Goal: Task Accomplishment & Management: Complete application form

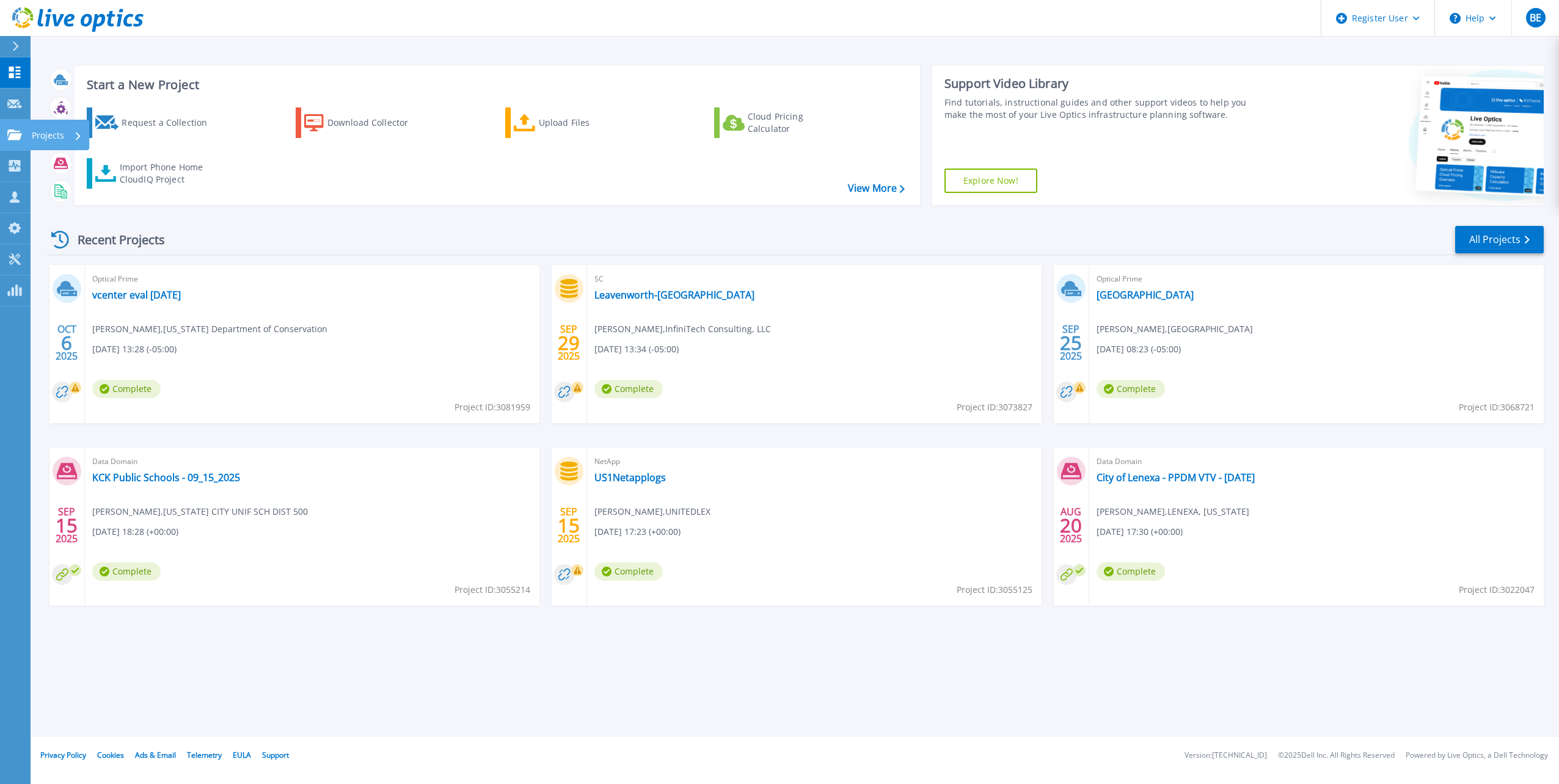
click at [53, 134] on p "Projects" at bounding box center [48, 136] width 33 height 32
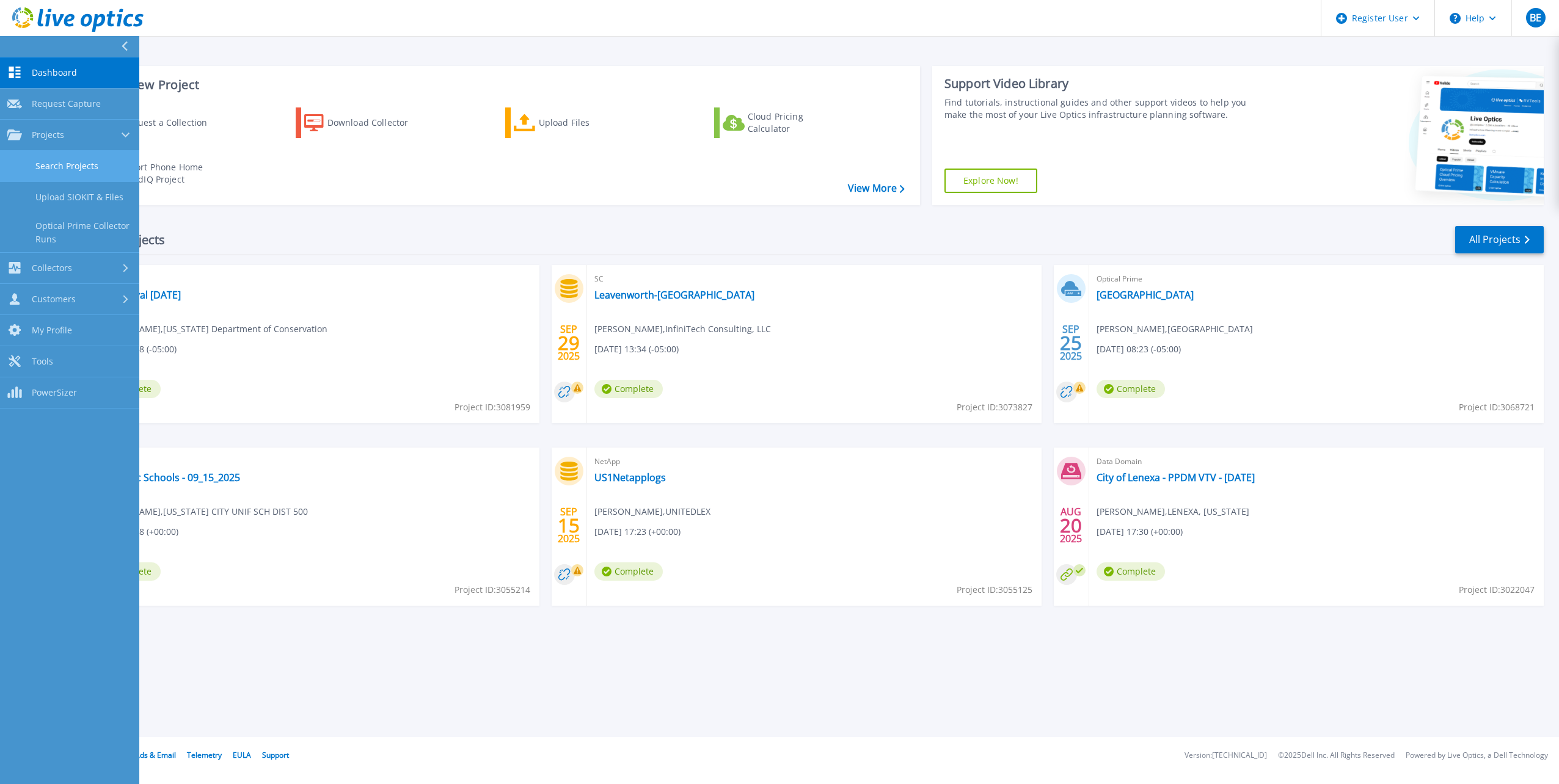
click at [68, 166] on link "Search Projects" at bounding box center [69, 166] width 139 height 31
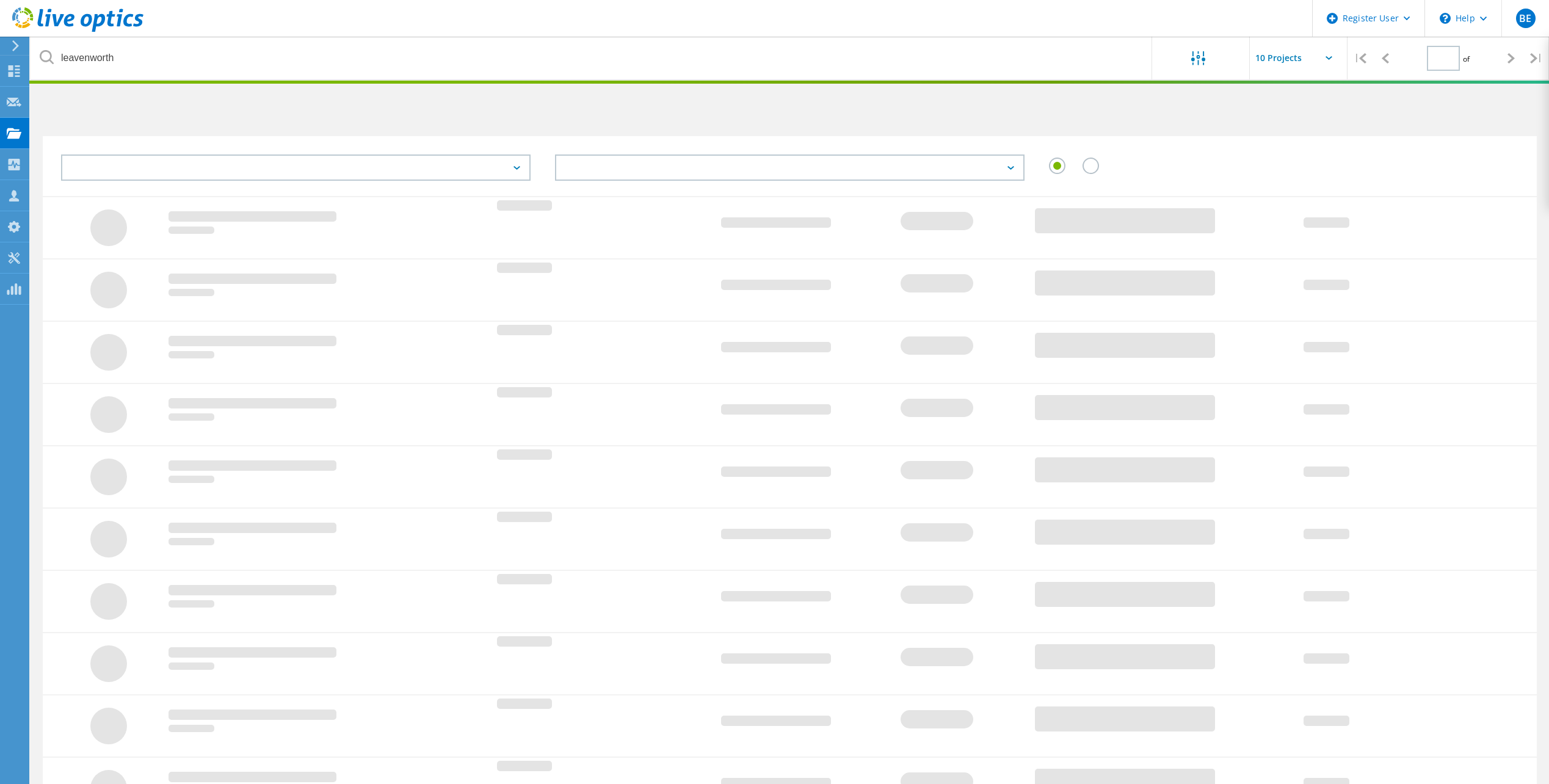
type input "1"
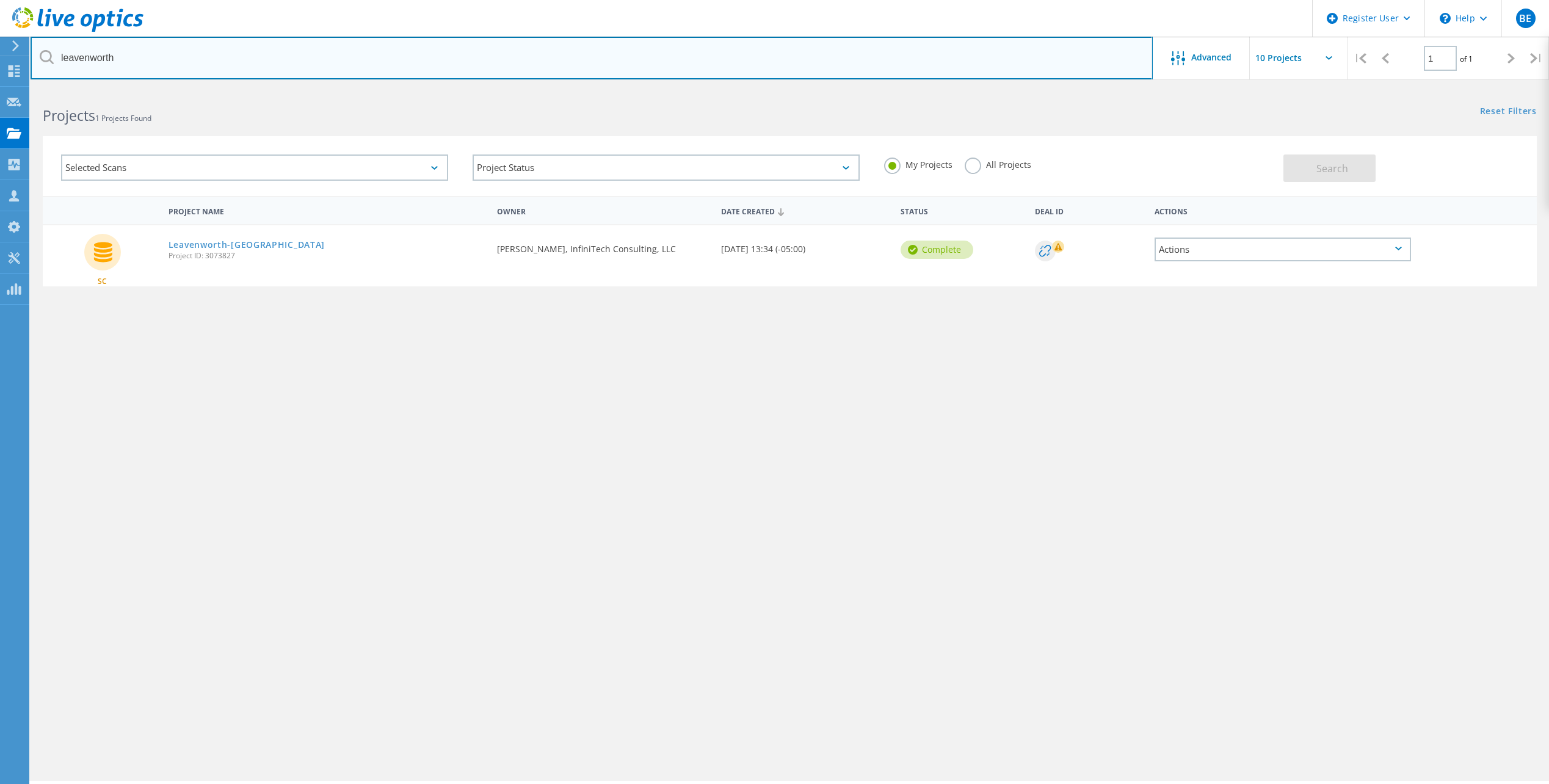
drag, startPoint x: 170, startPoint y: 54, endPoint x: 60, endPoint y: 55, distance: 110.0
click at [60, 55] on input "leavenworth" at bounding box center [591, 58] width 1122 height 43
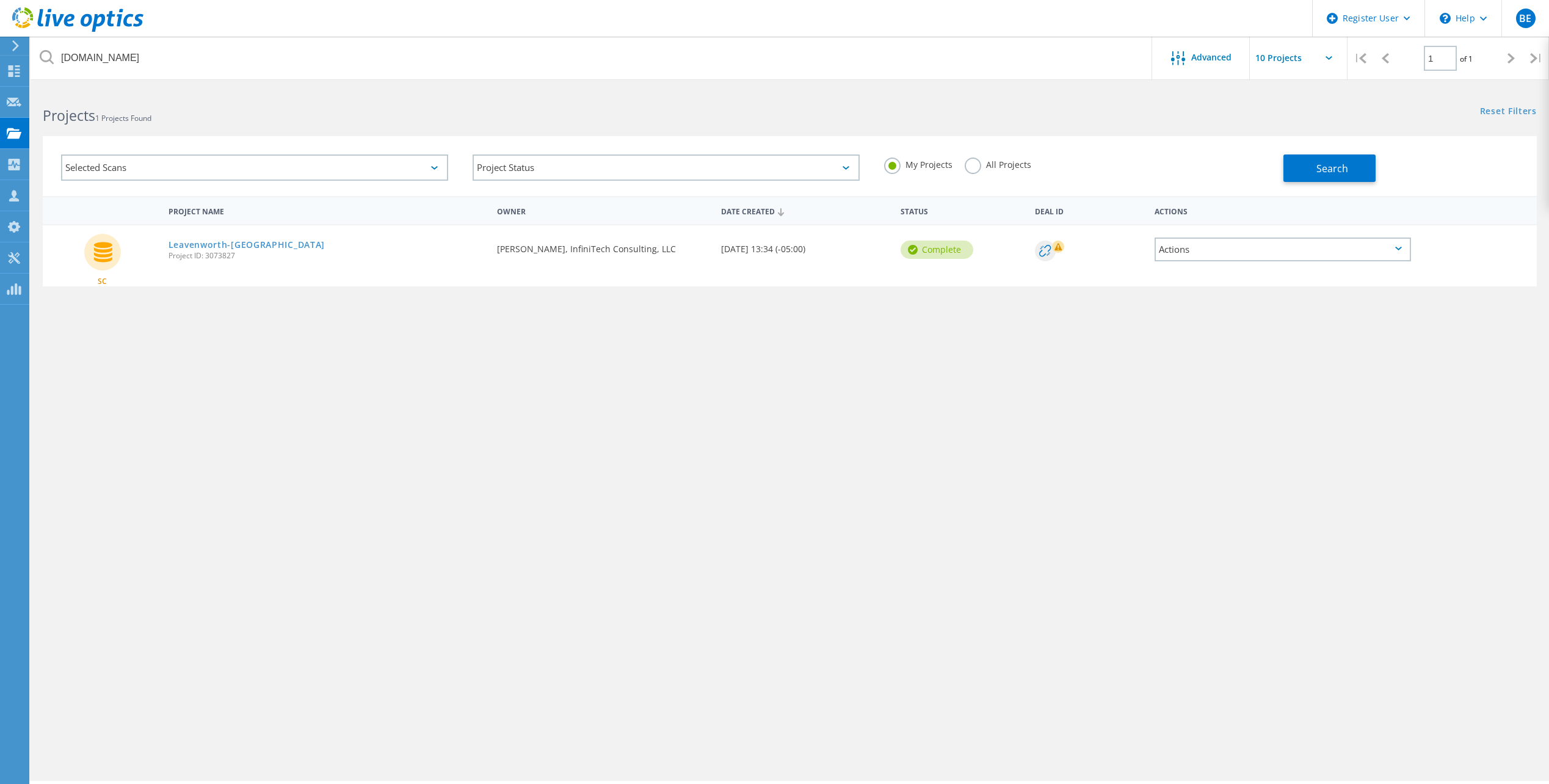
click at [998, 164] on label "All Projects" at bounding box center [998, 163] width 66 height 12
click at [0, 0] on input "All Projects" at bounding box center [0, 0] width 0 height 0
drag, startPoint x: 1290, startPoint y: 169, endPoint x: 1222, endPoint y: 222, distance: 86.2
click at [1291, 169] on button "Search" at bounding box center [1329, 168] width 92 height 28
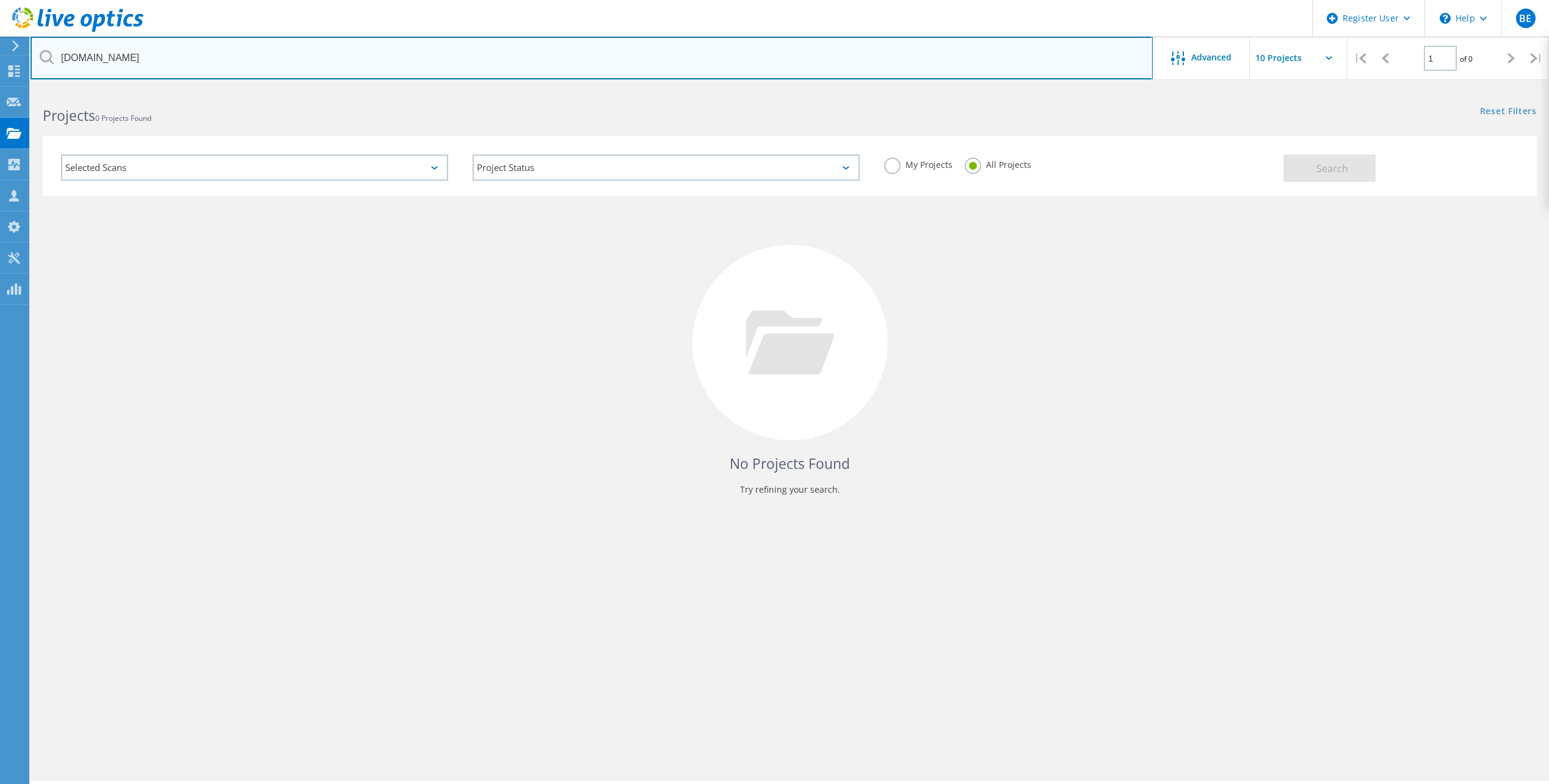
click at [94, 57] on input "jacksongov.com" at bounding box center [591, 58] width 1122 height 43
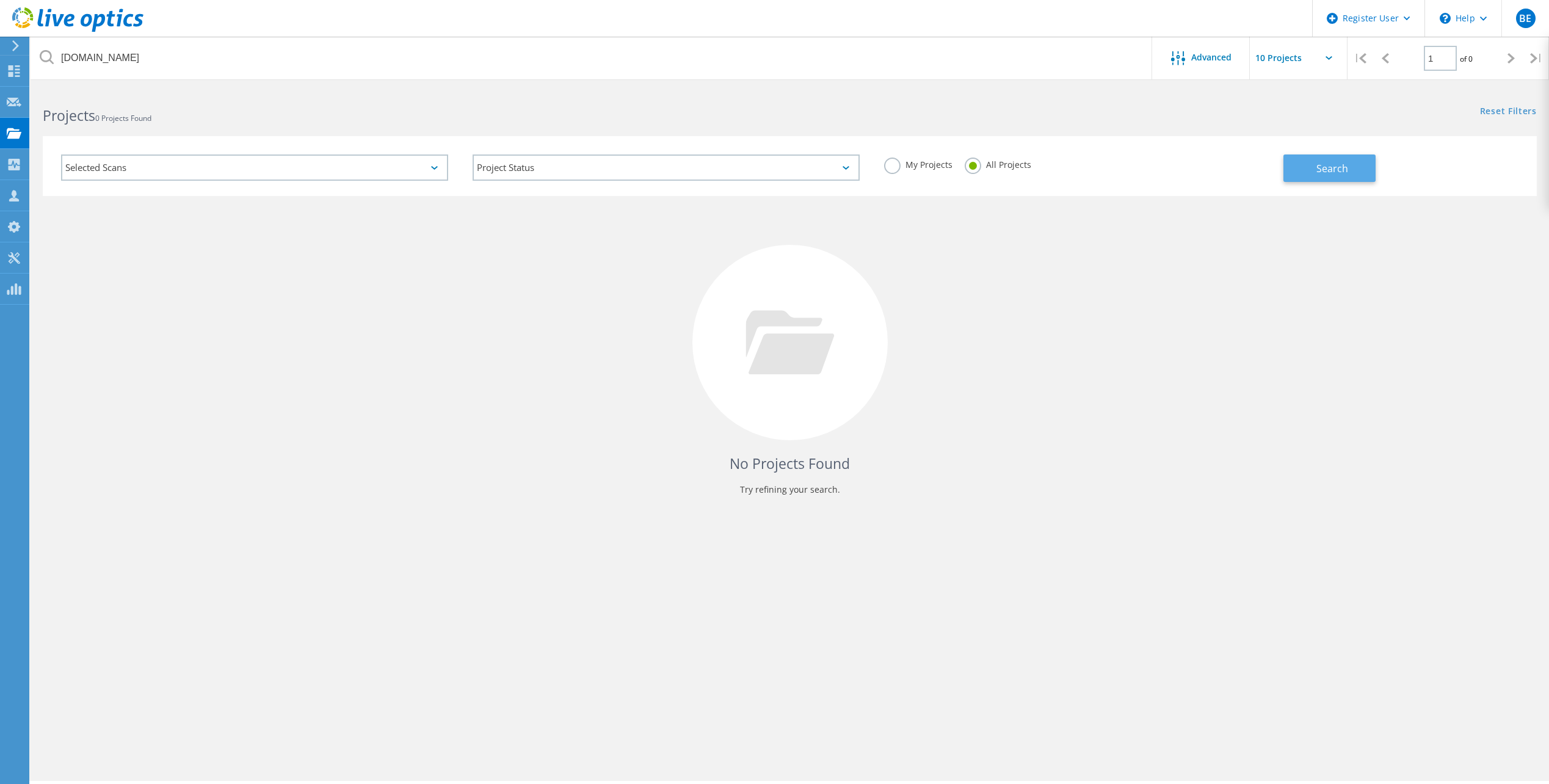
click at [1320, 176] on button "Search" at bounding box center [1329, 168] width 92 height 28
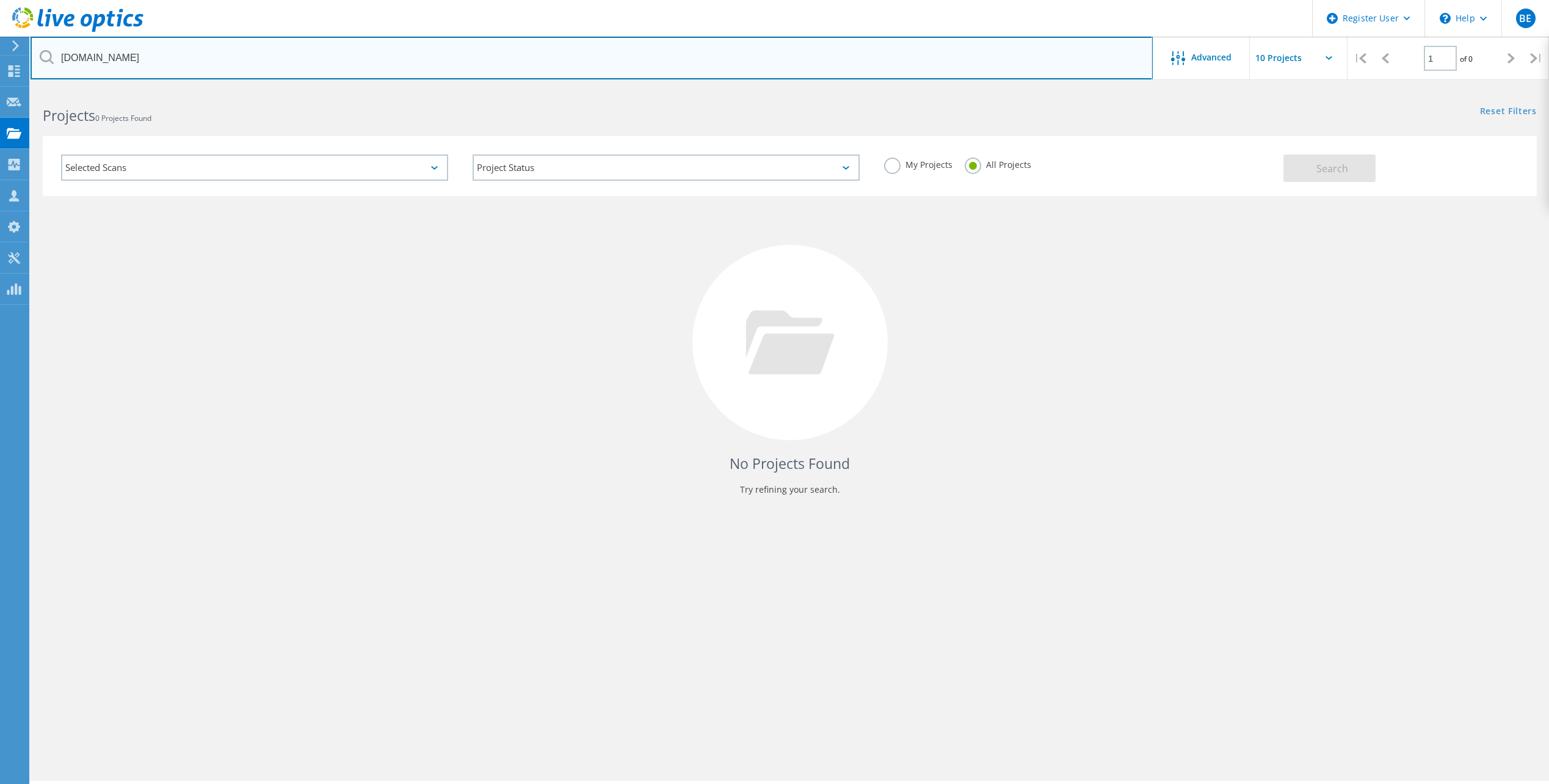
click at [178, 57] on input "jacksoncogov.com" at bounding box center [591, 58] width 1122 height 43
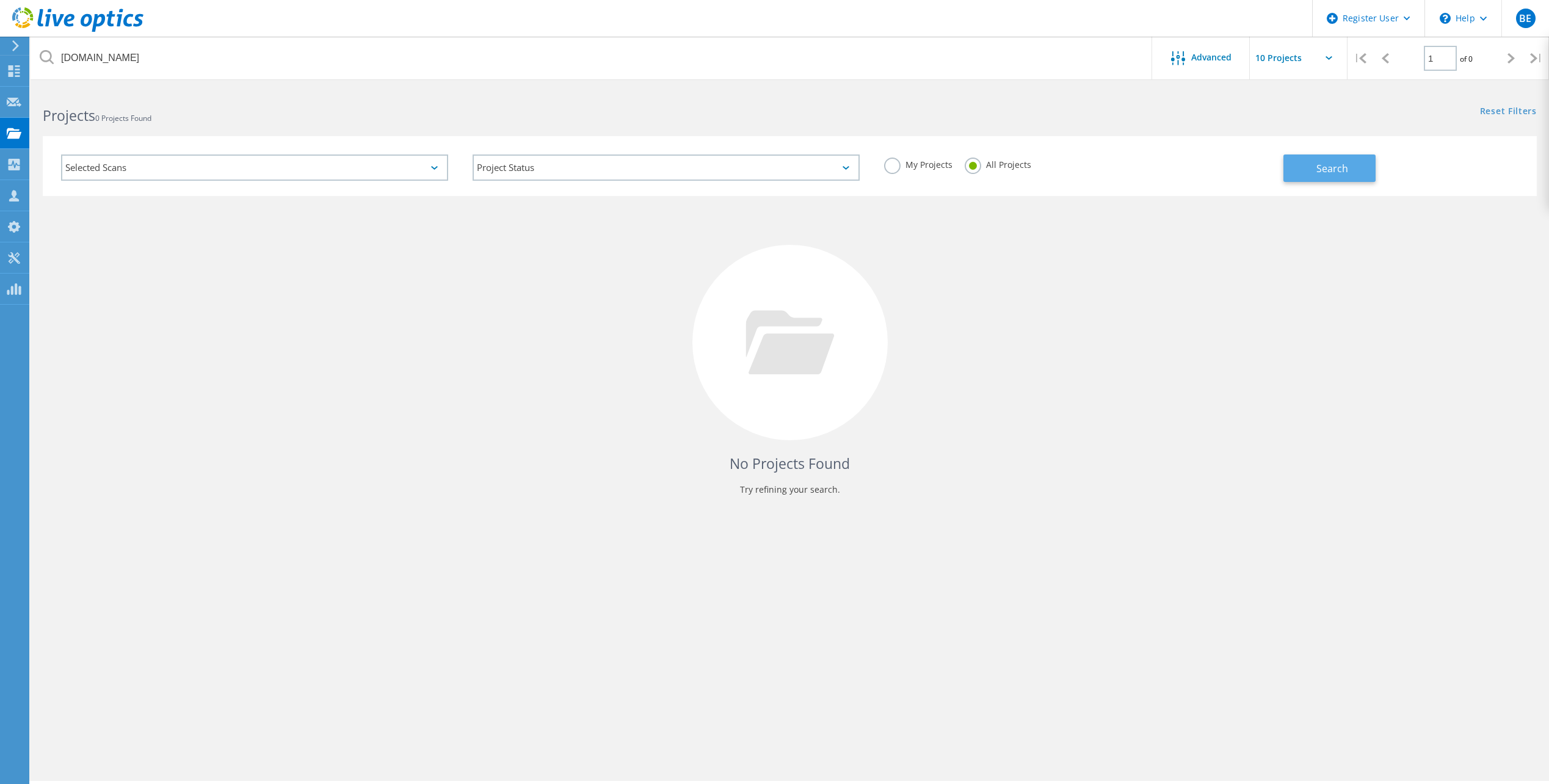
click at [1356, 168] on button "Search" at bounding box center [1329, 168] width 92 height 28
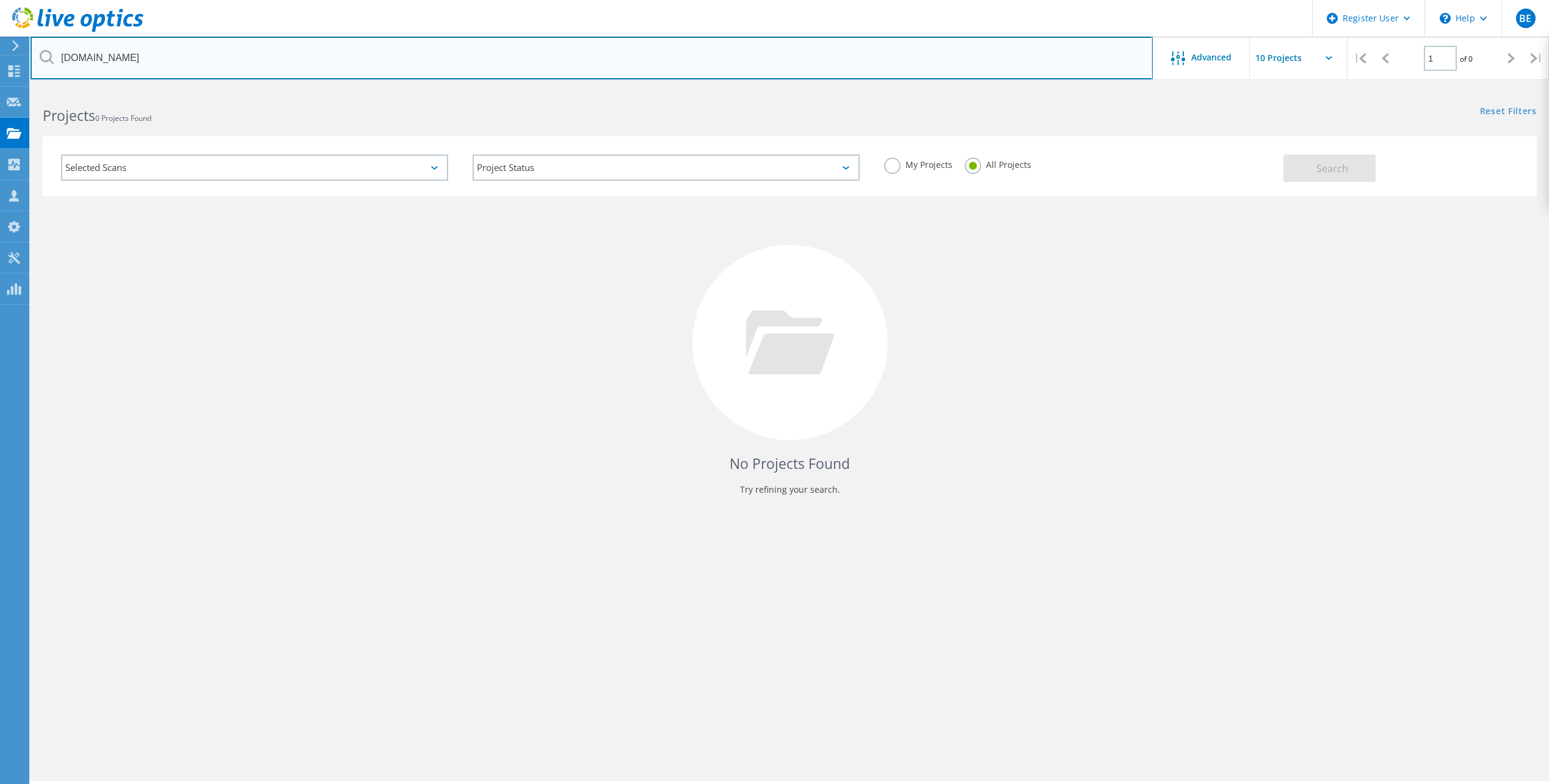
click at [142, 60] on input "jacksonco.gov" at bounding box center [591, 58] width 1122 height 43
type input "jacksongov.org"
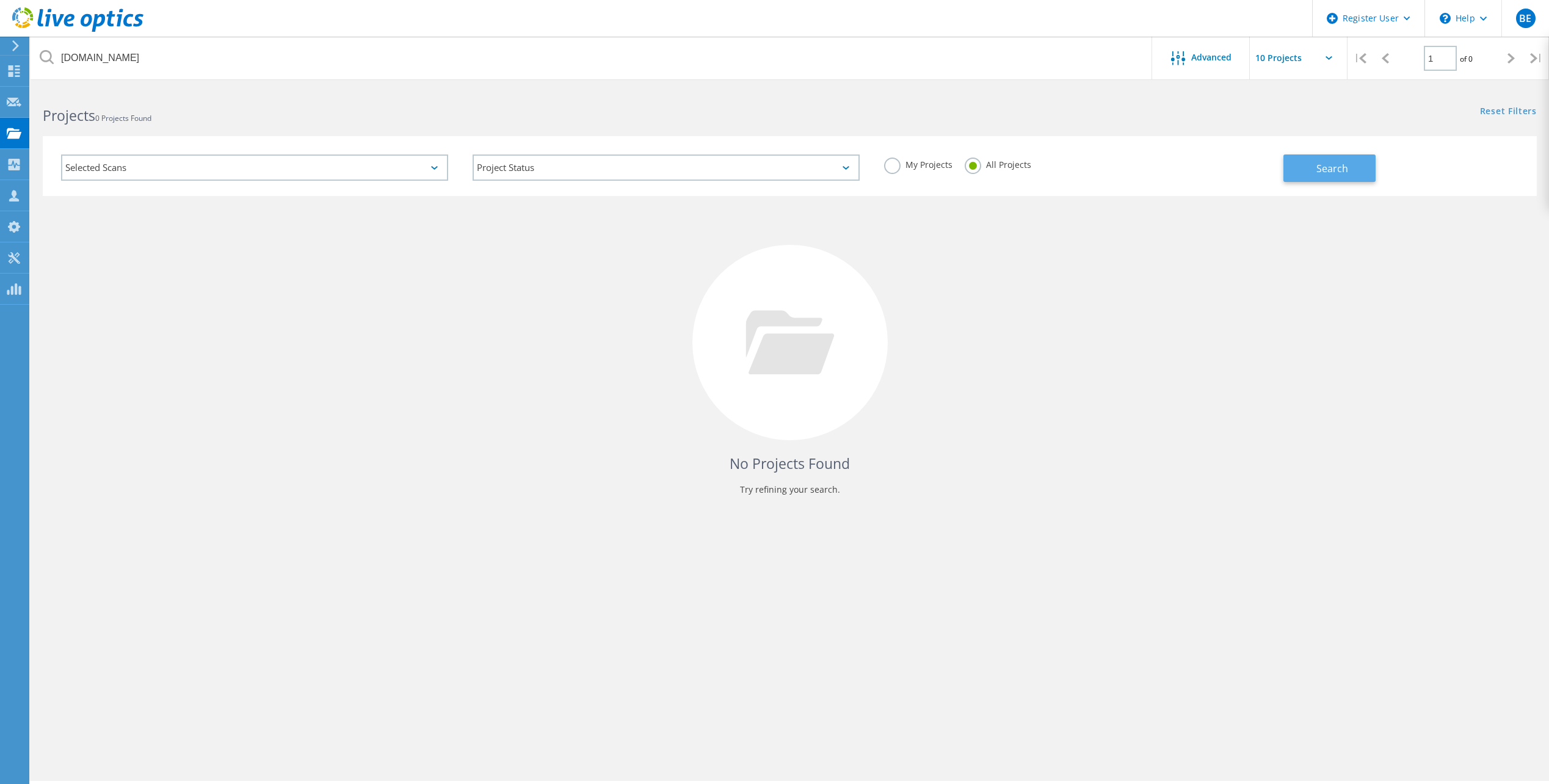
click at [1346, 170] on span "Search" at bounding box center [1332, 169] width 32 height 13
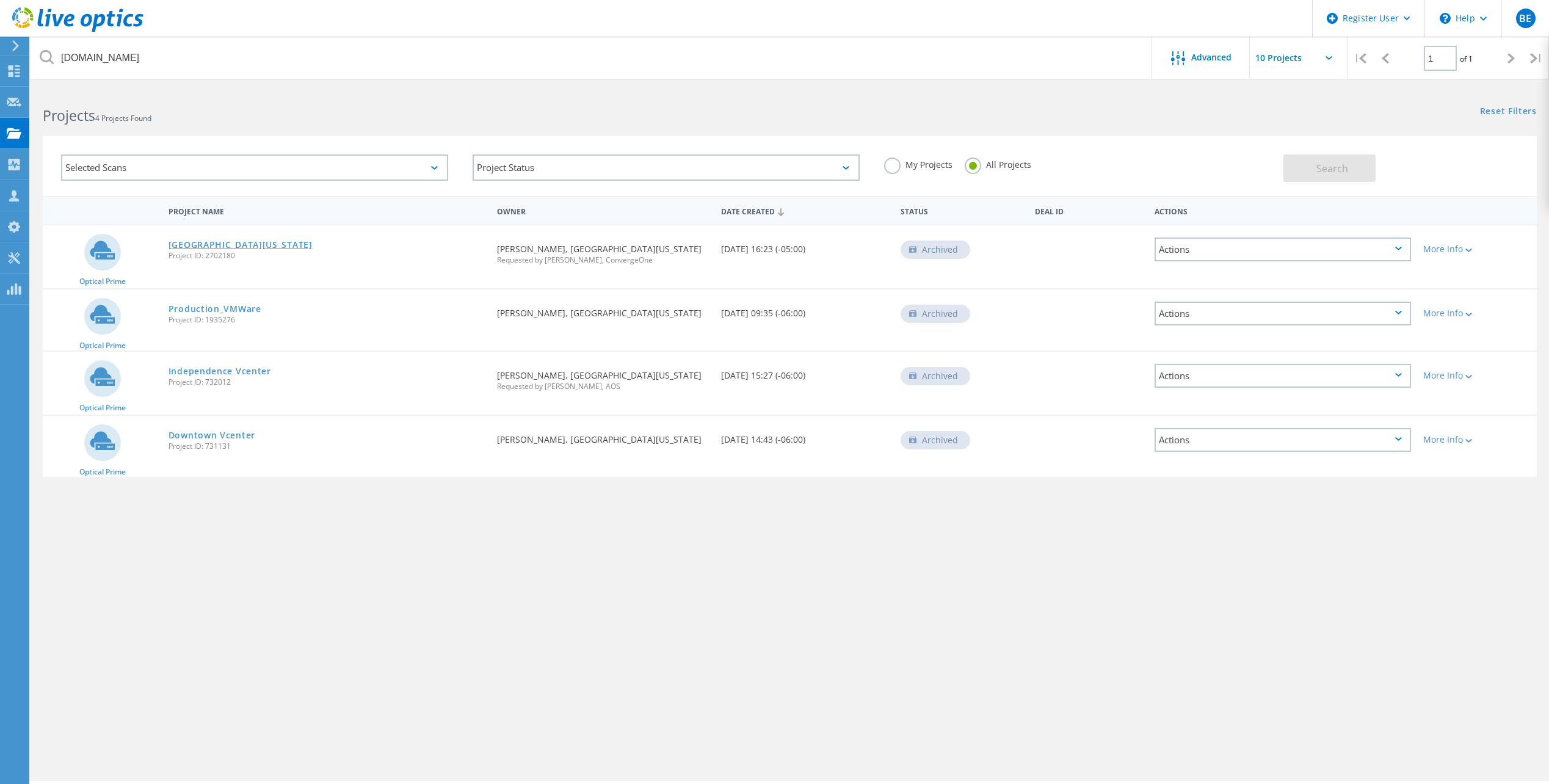
click at [229, 246] on link "Jackson County Missouri" at bounding box center [240, 245] width 144 height 9
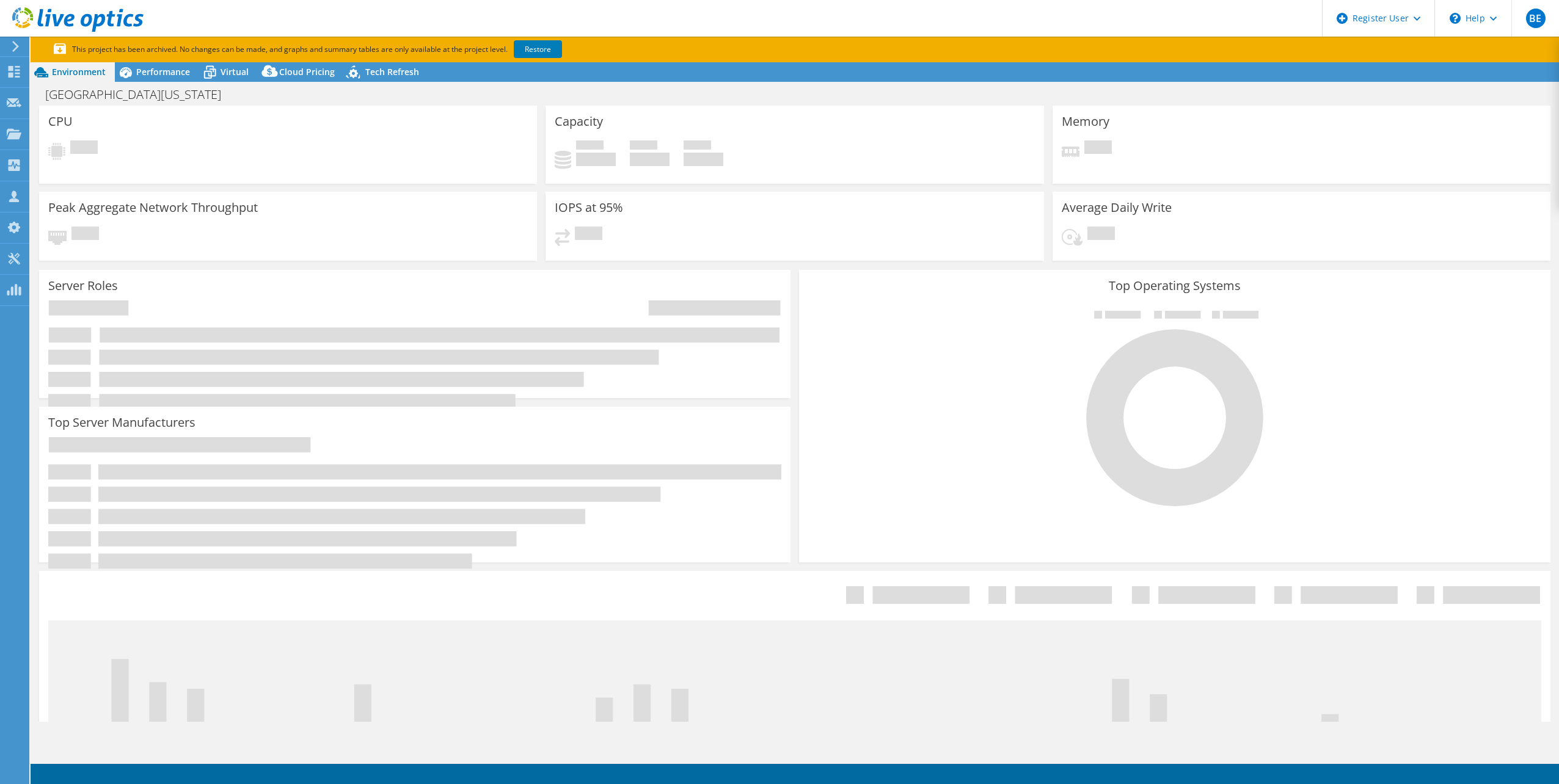
select select "USD"
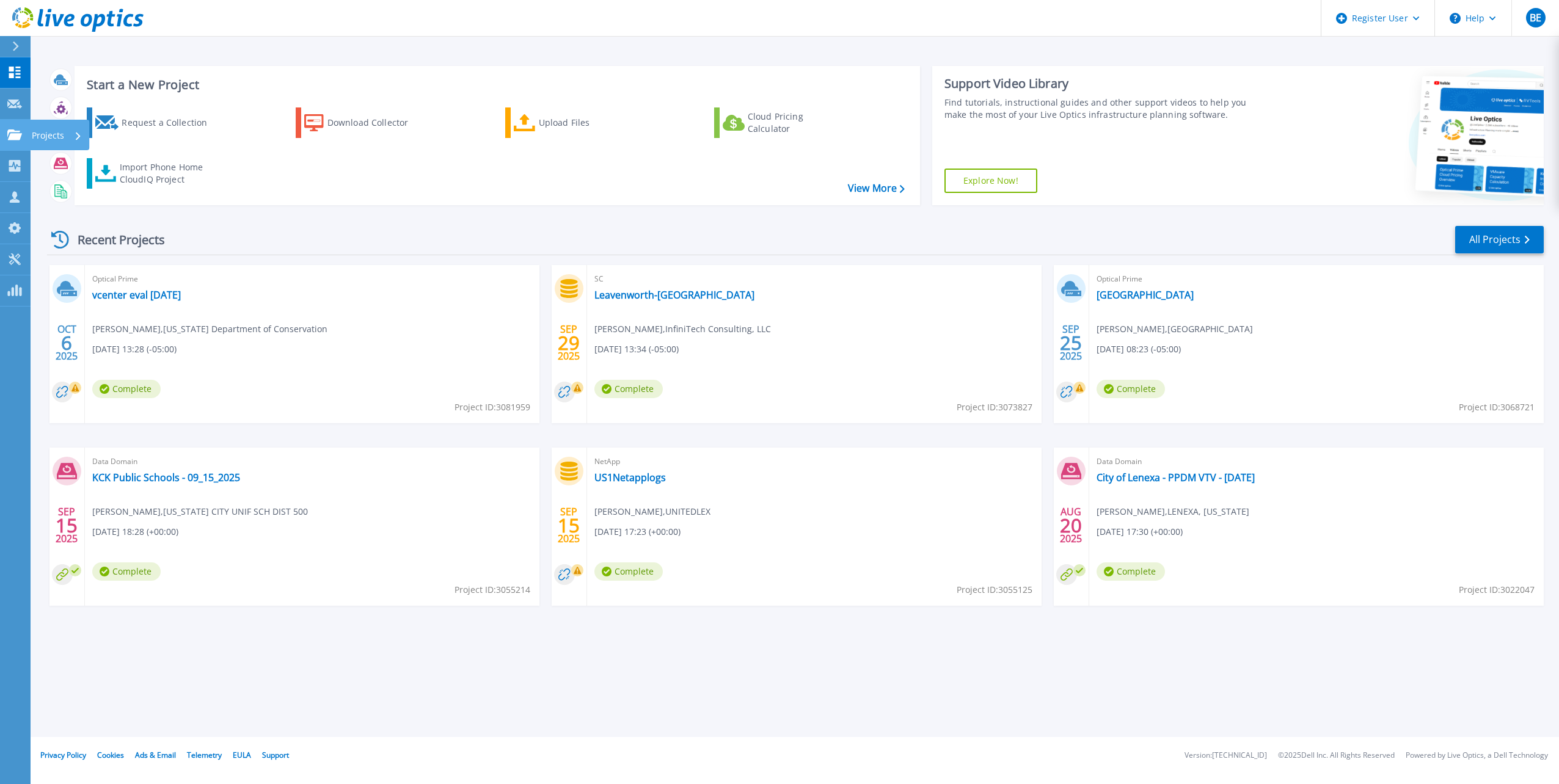
click at [18, 134] on icon at bounding box center [15, 134] width 15 height 10
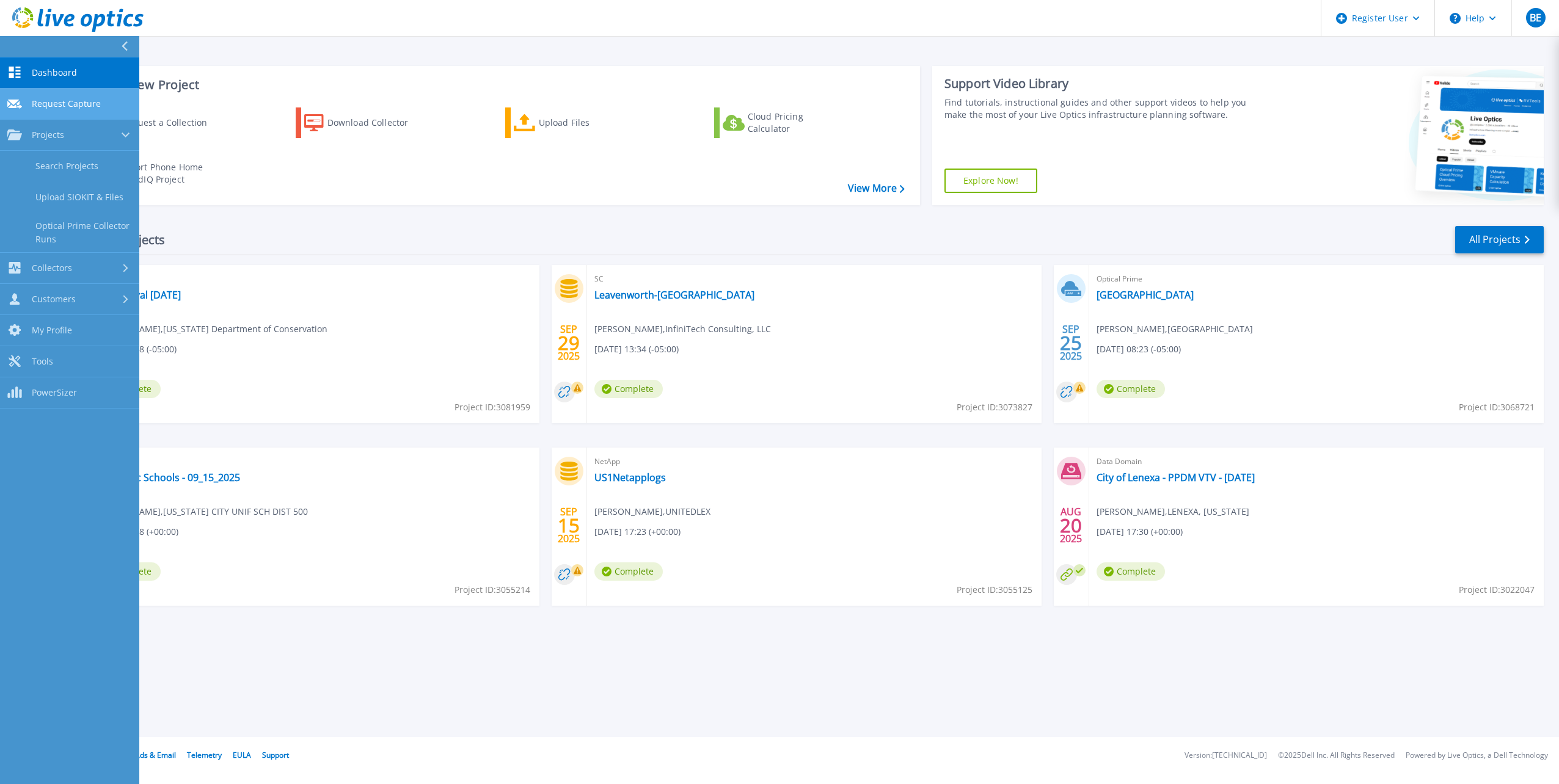
click at [49, 106] on span "Request Capture" at bounding box center [66, 104] width 69 height 11
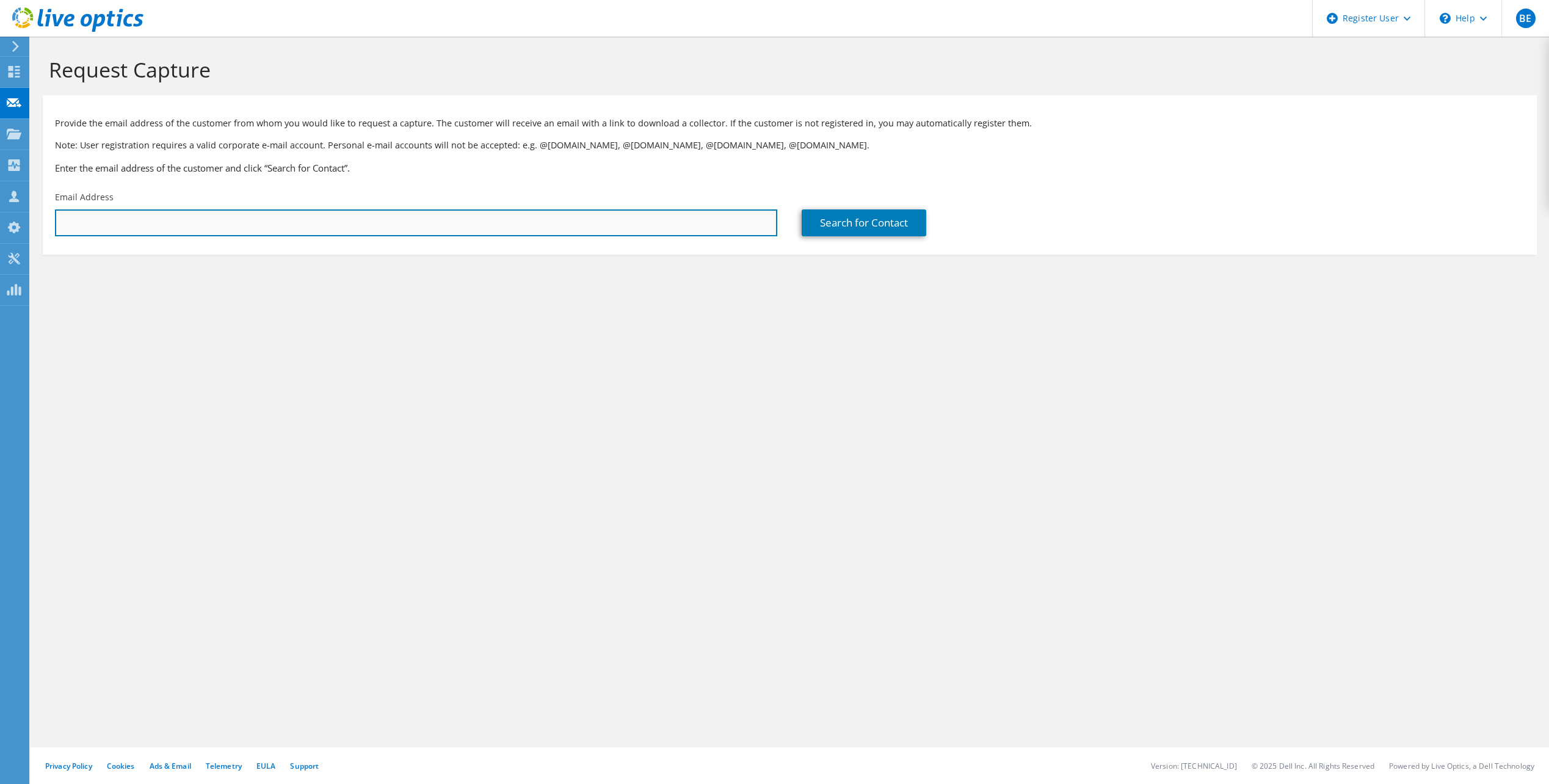
paste input "[PERSON_NAME][EMAIL_ADDRESS][PERSON_NAME][DOMAIN_NAME]"
type input "[PERSON_NAME][EMAIL_ADDRESS][PERSON_NAME][DOMAIN_NAME]"
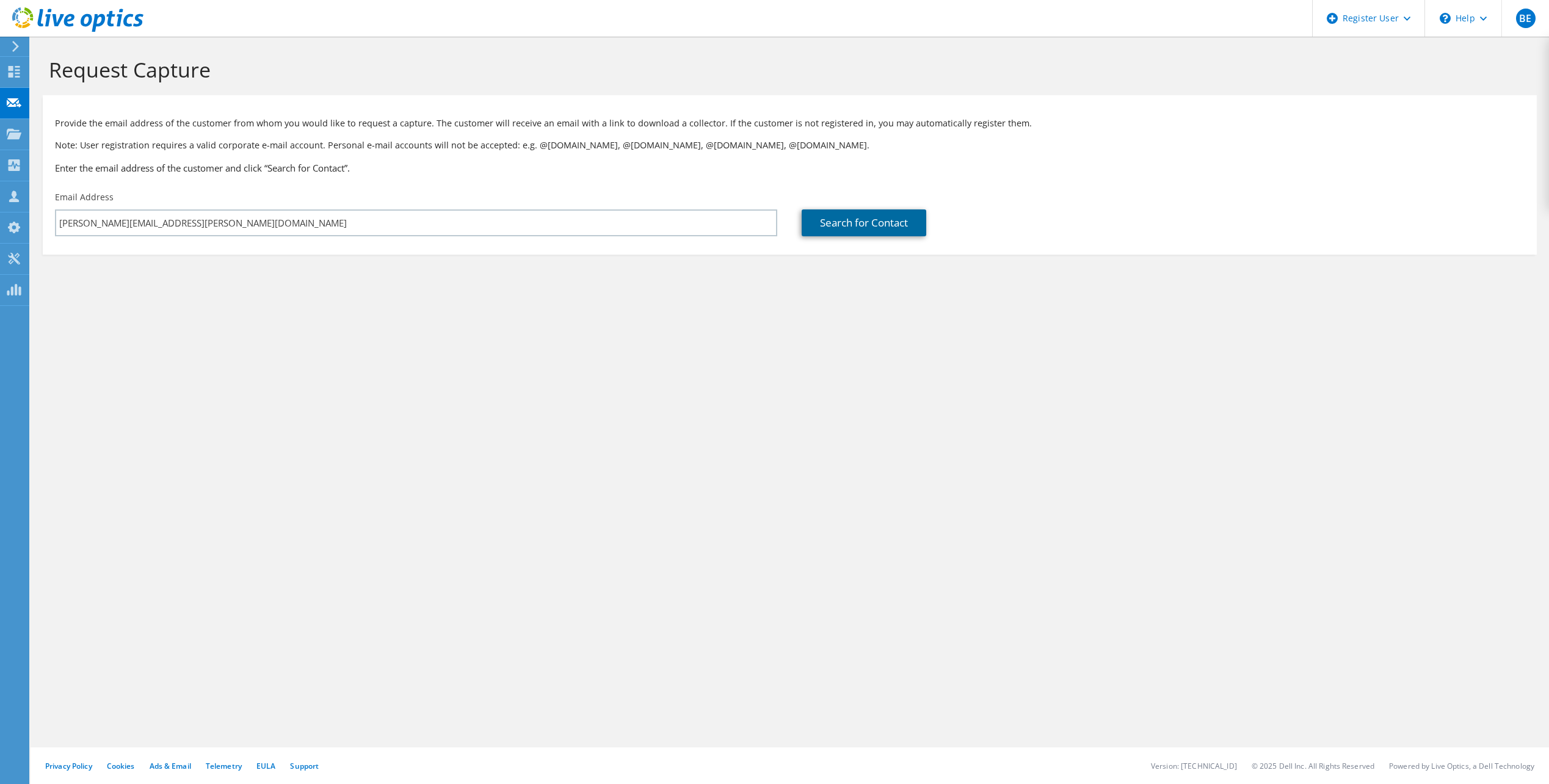
click at [848, 220] on link "Search for Contact" at bounding box center [864, 223] width 125 height 27
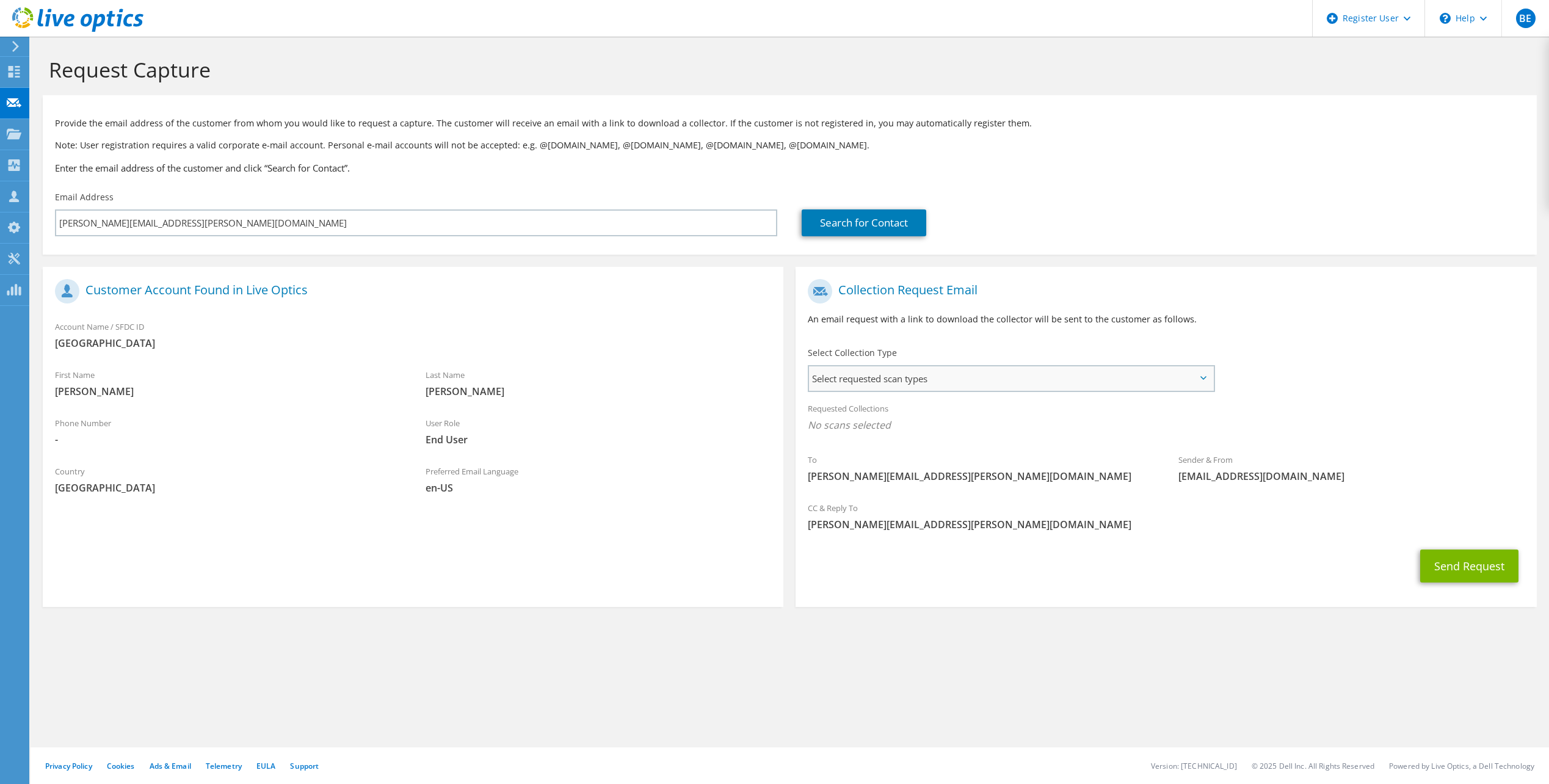
click at [931, 385] on span "Select requested scan types" at bounding box center [1011, 379] width 404 height 25
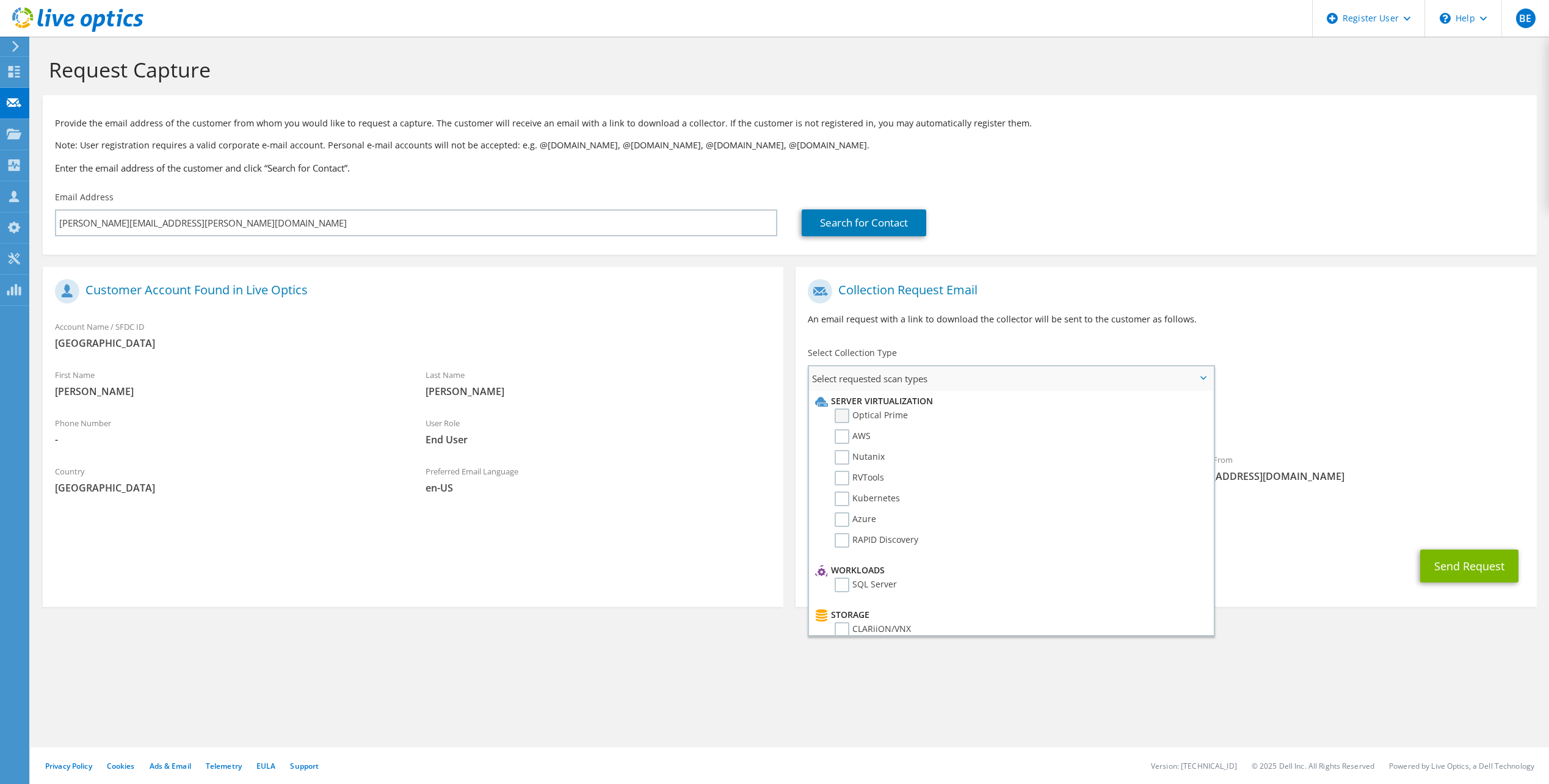
click at [845, 417] on label "Optical Prime" at bounding box center [871, 416] width 73 height 15
click at [0, 0] on input "Optical Prime" at bounding box center [0, 0] width 0 height 0
click at [1258, 321] on p "An email request with a link to download the collector will be sent to the cust…" at bounding box center [1166, 320] width 716 height 13
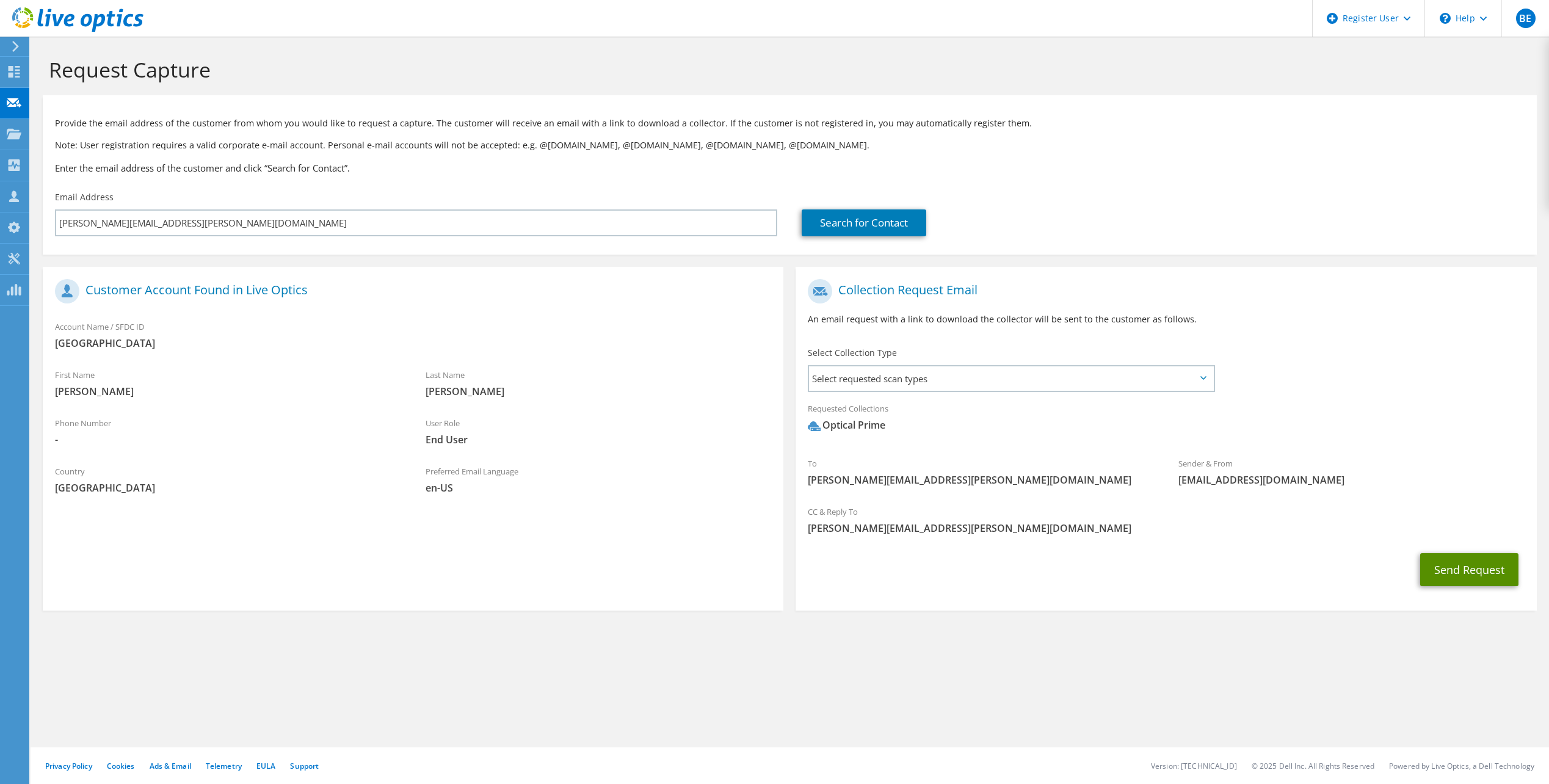
click at [1434, 574] on button "Send Request" at bounding box center [1469, 570] width 98 height 33
